Goal: Check status: Check status

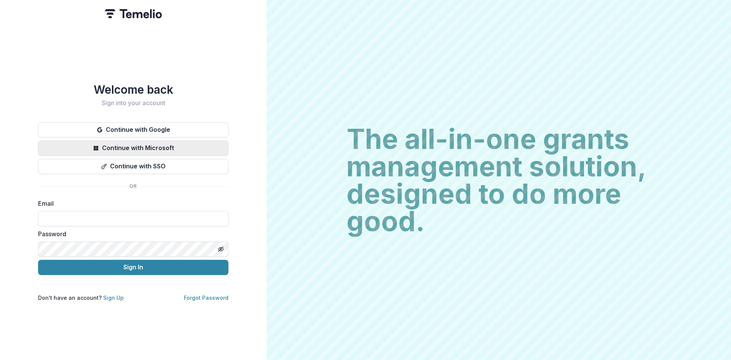
click at [124, 144] on button "Continue with Microsoft" at bounding box center [133, 147] width 190 height 15
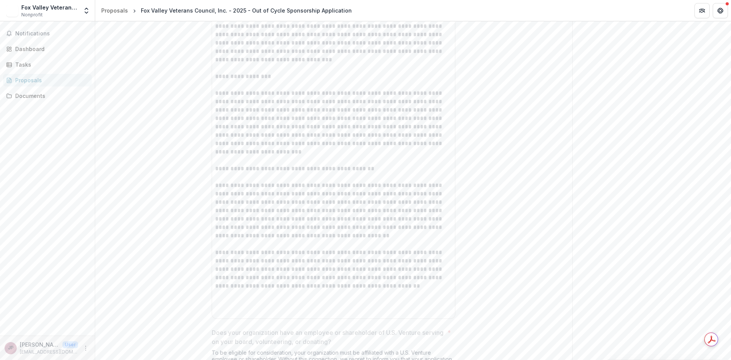
scroll to position [1078, 0]
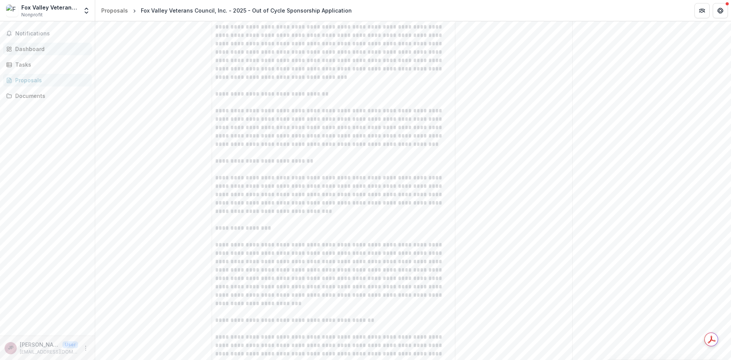
click at [30, 46] on div "Dashboard" at bounding box center [50, 49] width 70 height 8
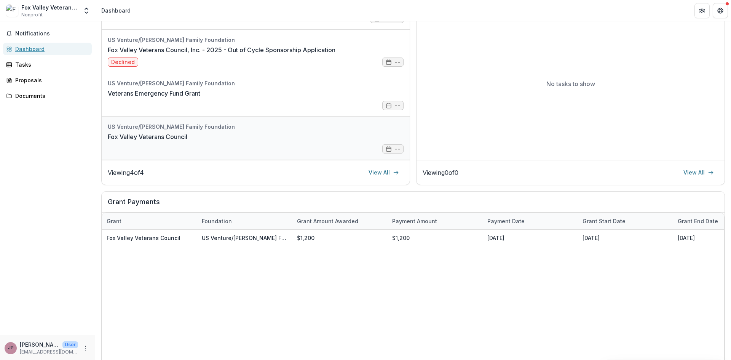
scroll to position [86, 0]
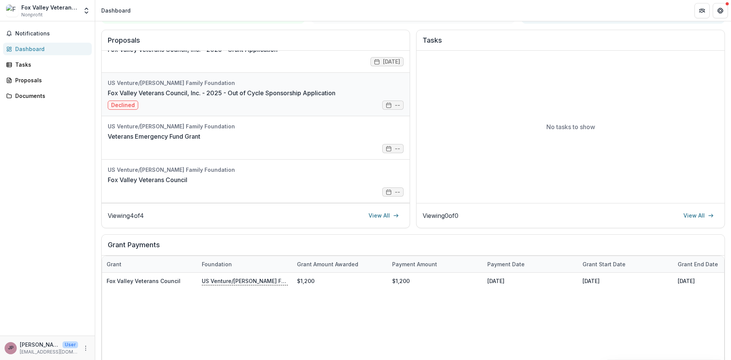
click at [191, 88] on link "Fox Valley Veterans Council, Inc. - 2025 - Out of Cycle Sponsorship Application" at bounding box center [222, 92] width 228 height 9
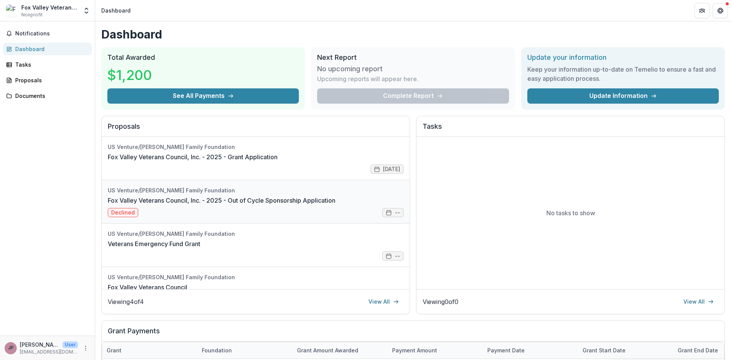
click at [119, 205] on link "Fox Valley Veterans Council, Inc. - 2025 - Out of Cycle Sponsorship Application" at bounding box center [222, 200] width 228 height 9
